Goal: Information Seeking & Learning: Check status

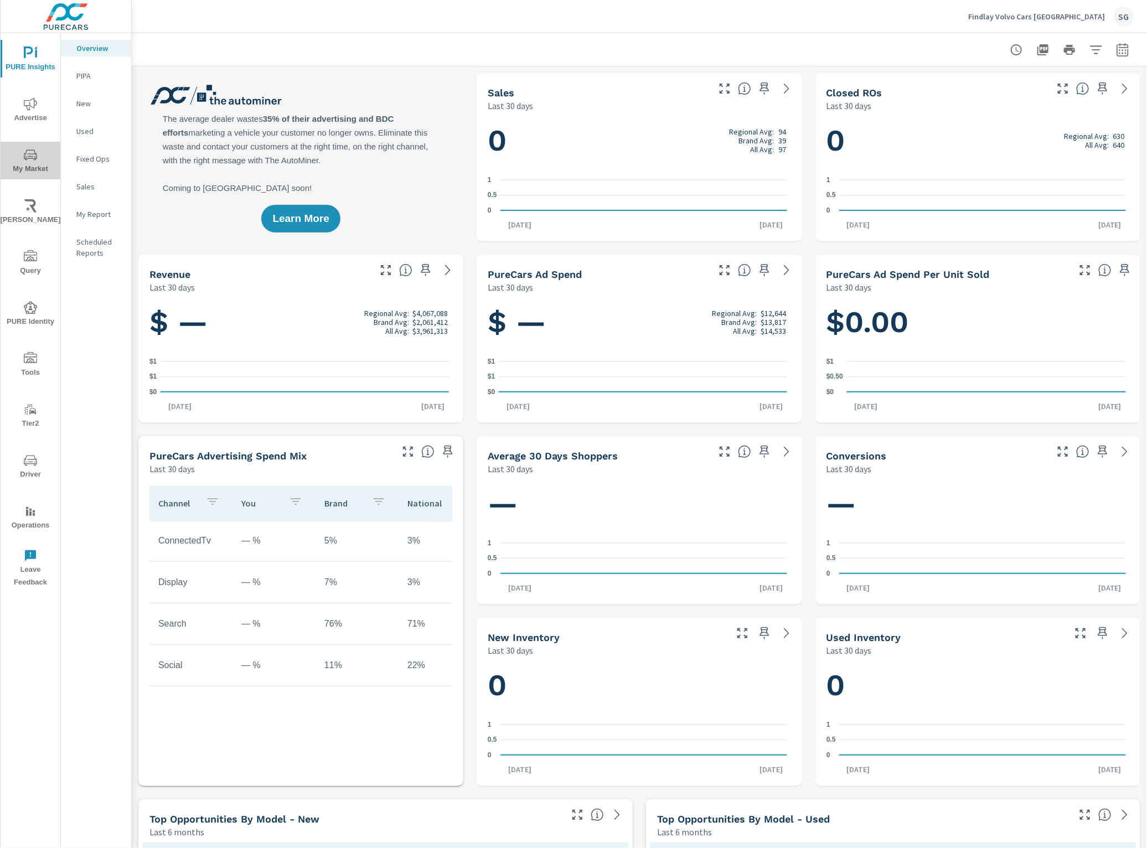
click at [22, 156] on span "My Market" at bounding box center [30, 161] width 53 height 27
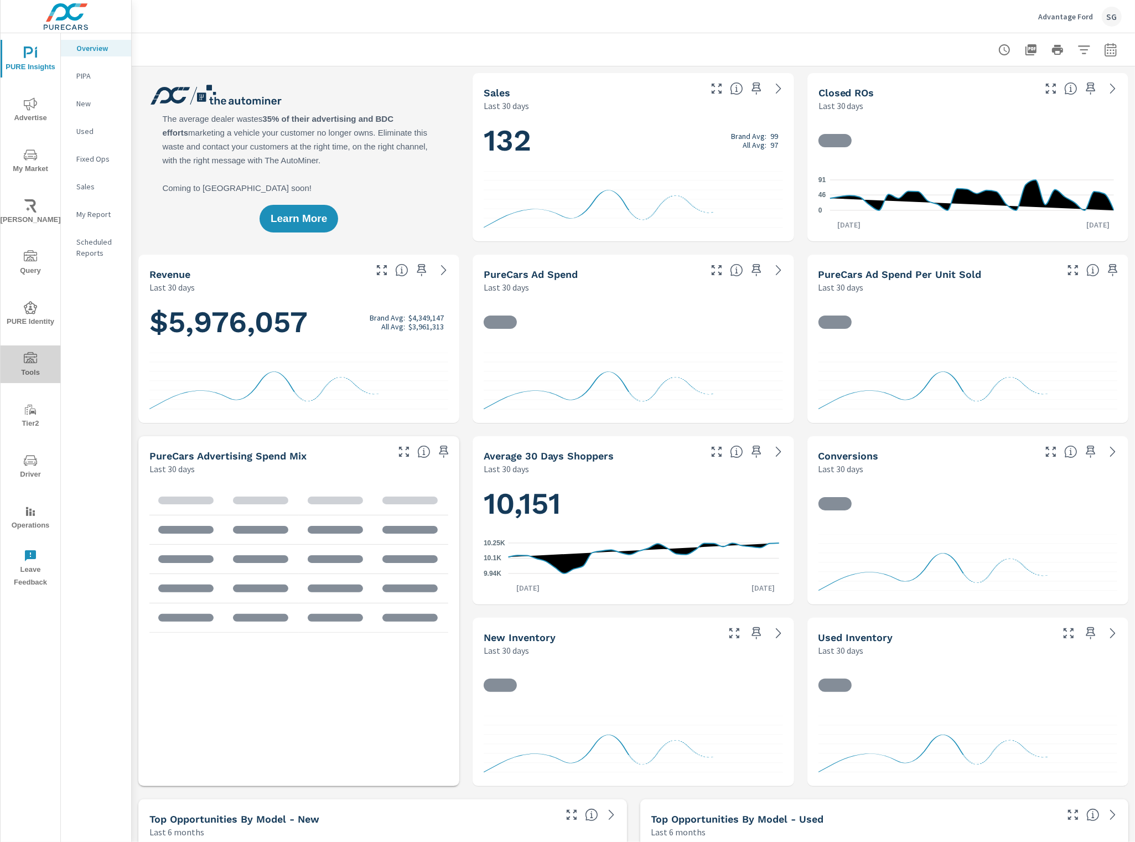
click at [34, 355] on icon "nav menu" at bounding box center [30, 358] width 13 height 13
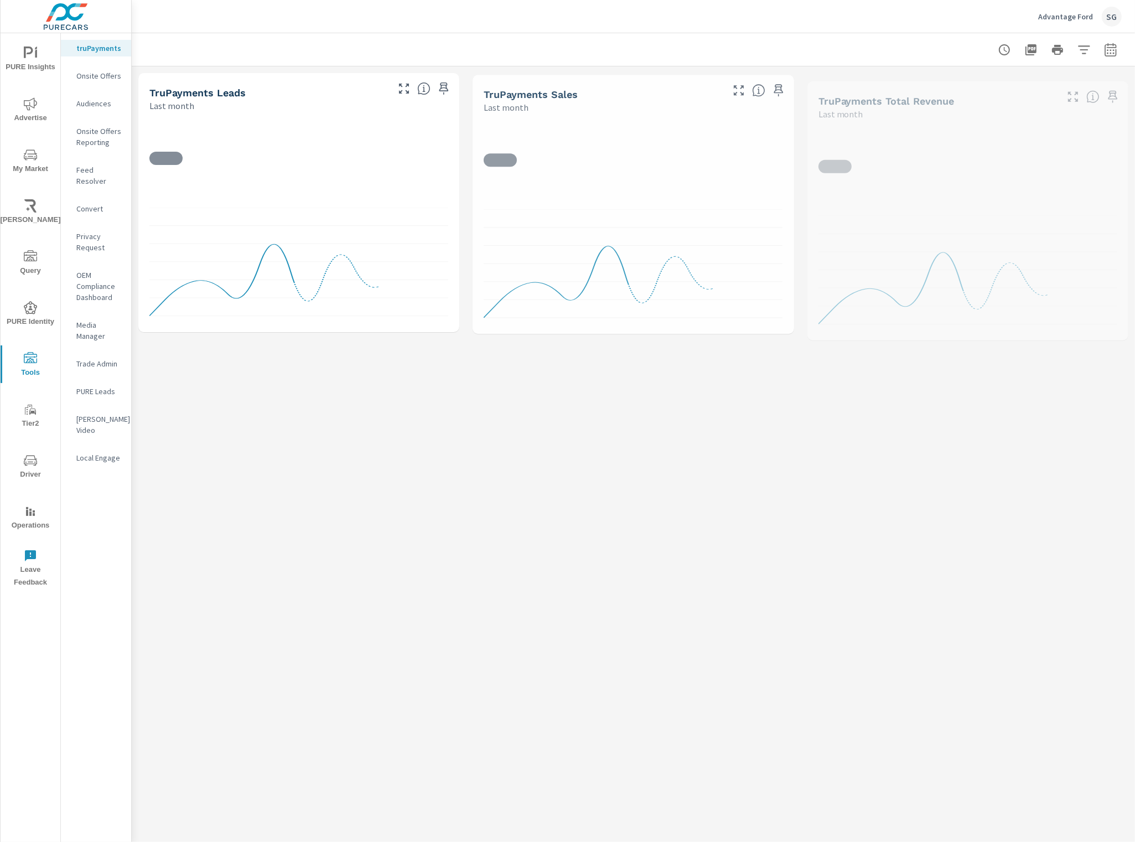
click at [100, 167] on p "Feed Resolver" at bounding box center [99, 175] width 46 height 22
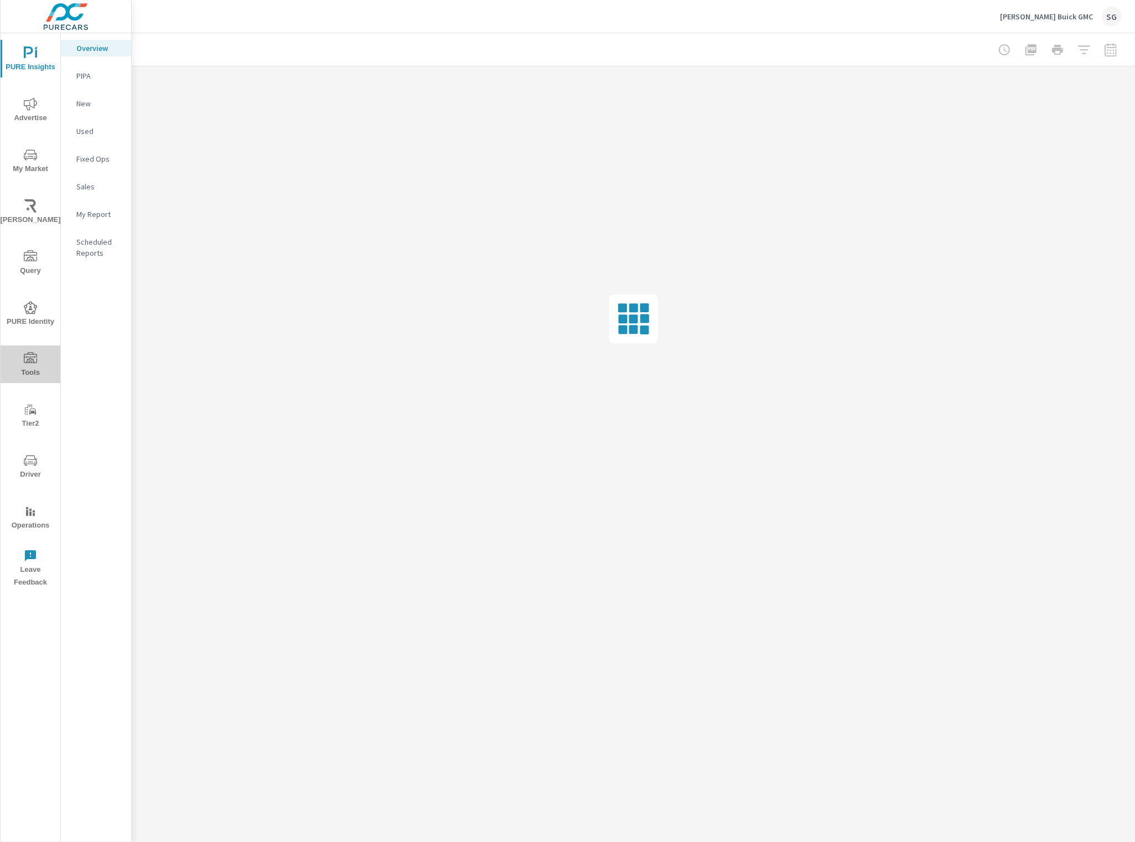
click at [26, 361] on icon "nav menu" at bounding box center [30, 357] width 13 height 11
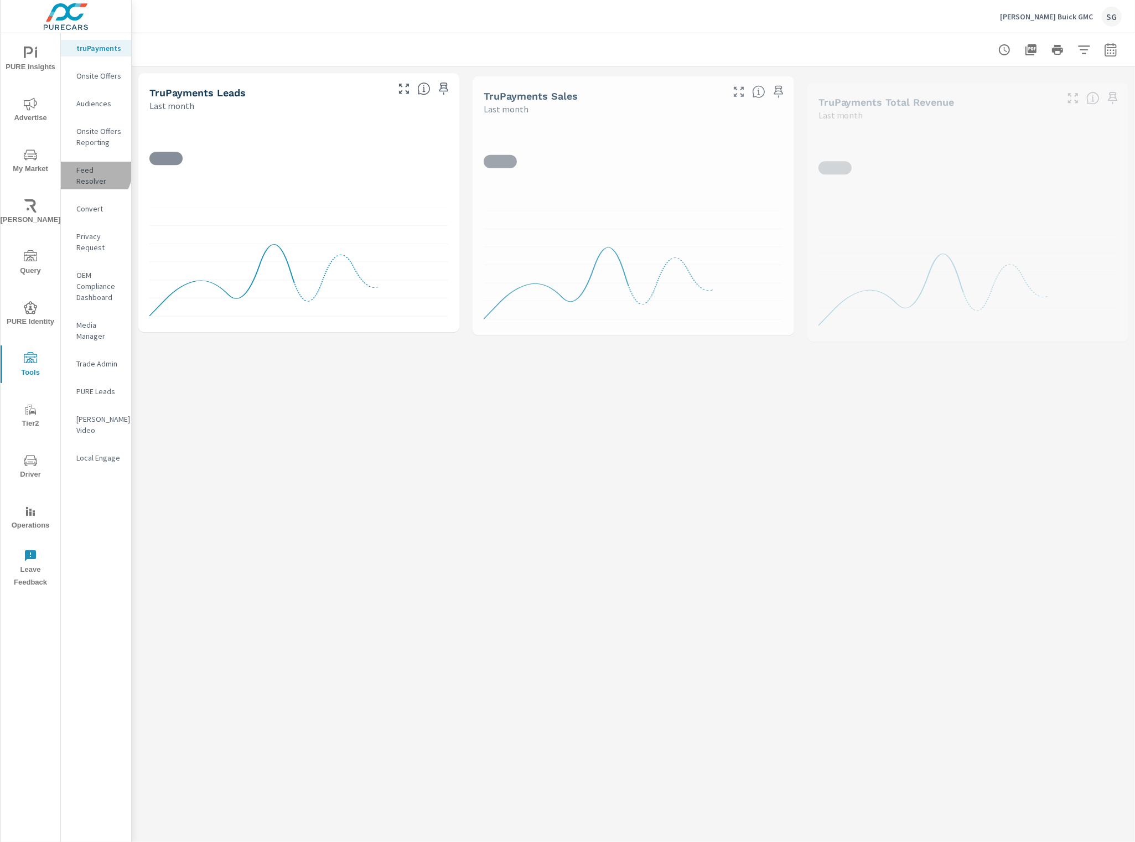
click at [87, 169] on p "Feed Resolver" at bounding box center [99, 175] width 46 height 22
